Goal: Navigation & Orientation: Find specific page/section

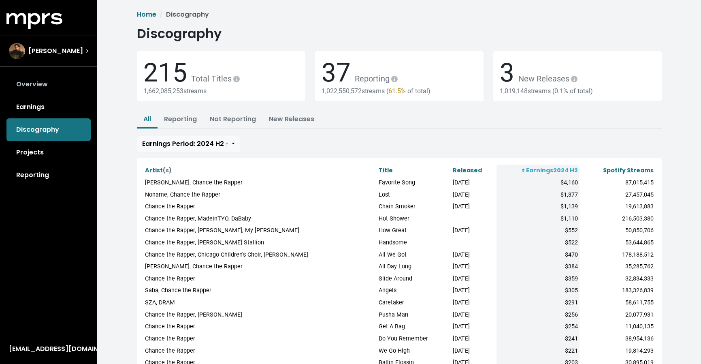
click at [46, 83] on link "Overview" at bounding box center [48, 84] width 84 height 23
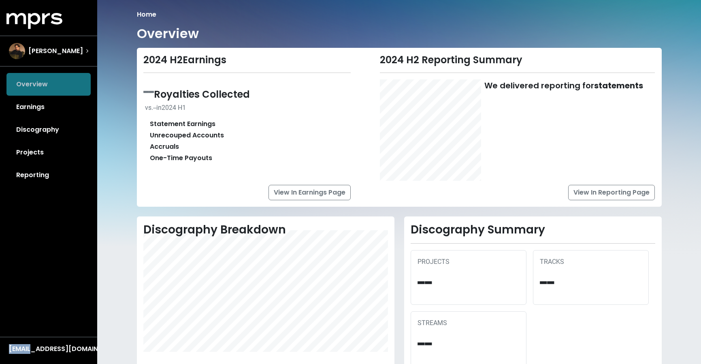
click at [46, 83] on div "Overview Earnings Discography Projects Reporting" at bounding box center [48, 129] width 97 height 113
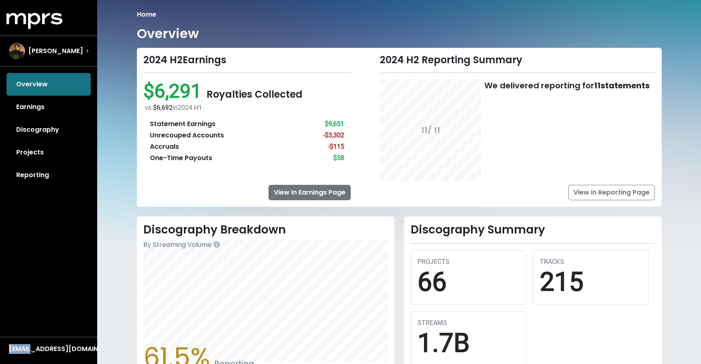
click at [295, 194] on link "View In Earnings Page" at bounding box center [310, 192] width 82 height 15
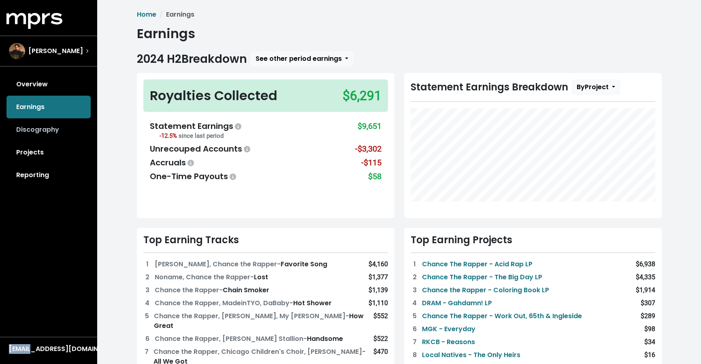
click at [47, 130] on link "Discography" at bounding box center [48, 129] width 84 height 23
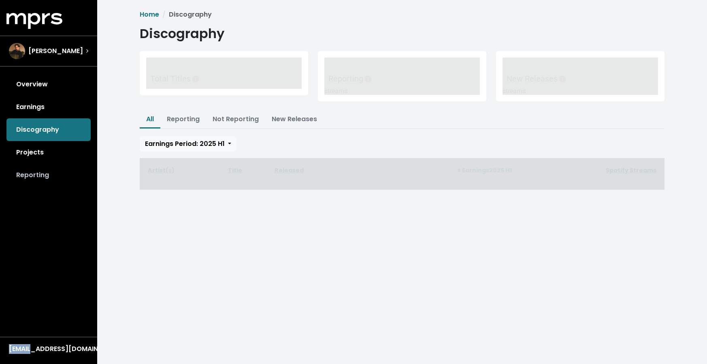
click at [29, 177] on link "Reporting" at bounding box center [48, 175] width 84 height 23
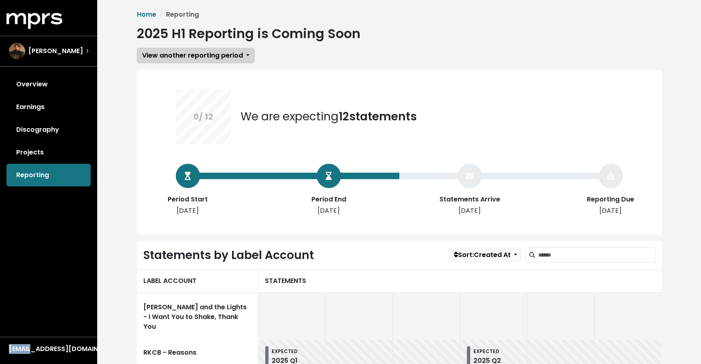
click at [246, 59] on button "View another reporting period" at bounding box center [196, 55] width 118 height 15
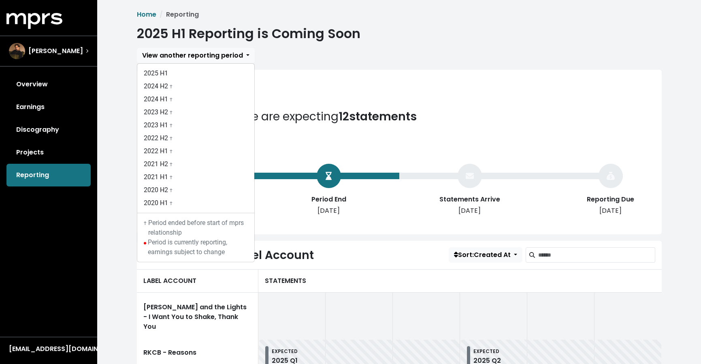
click at [269, 55] on div "View another reporting period 2025 H1 2024 H2 † 2024 H1 † 2023 H2 † 2023 H1 † 2…" at bounding box center [399, 55] width 525 height 15
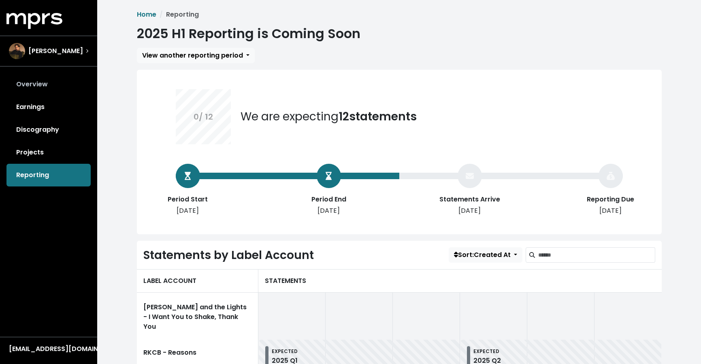
click at [45, 85] on link "Overview" at bounding box center [48, 84] width 84 height 23
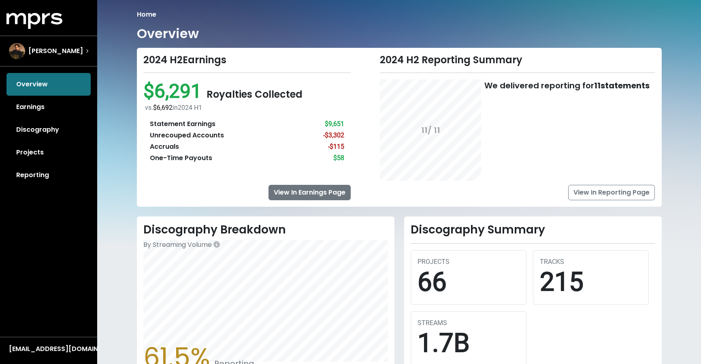
click at [295, 191] on link "View In Earnings Page" at bounding box center [310, 192] width 82 height 15
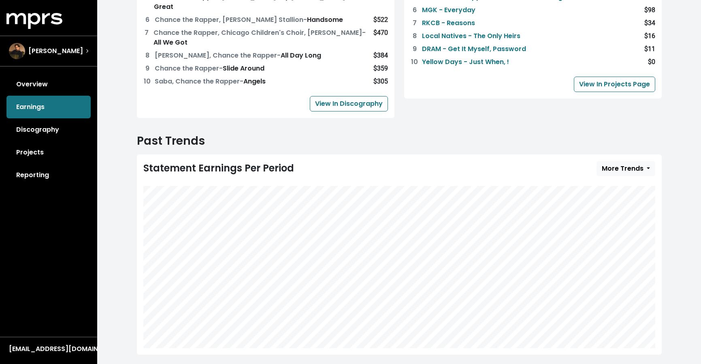
scroll to position [322, 0]
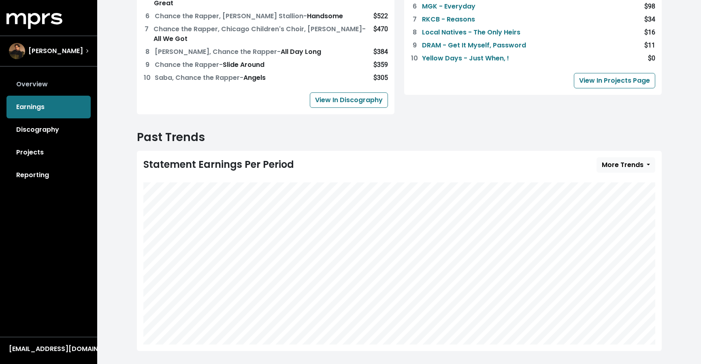
click at [45, 86] on link "Overview" at bounding box center [48, 84] width 84 height 23
